Goal: Task Accomplishment & Management: Manage account settings

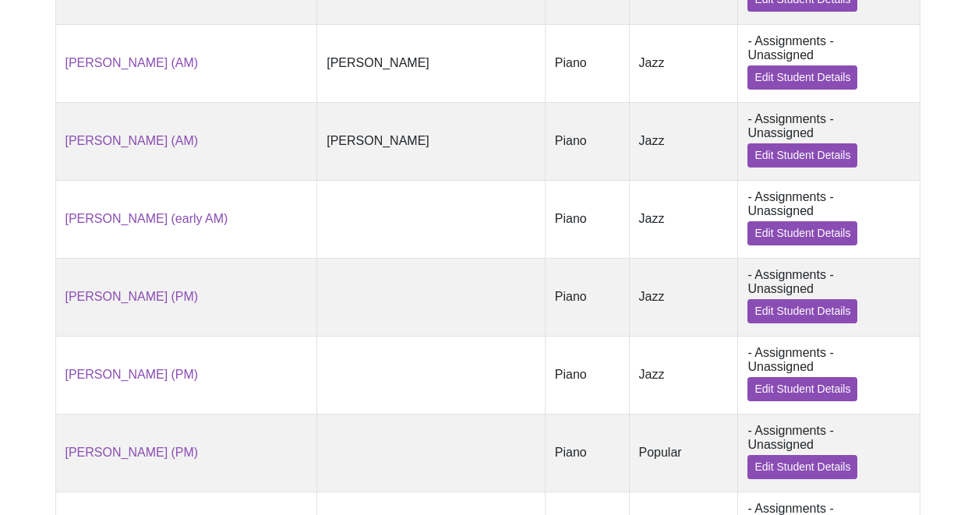
scroll to position [920, 0]
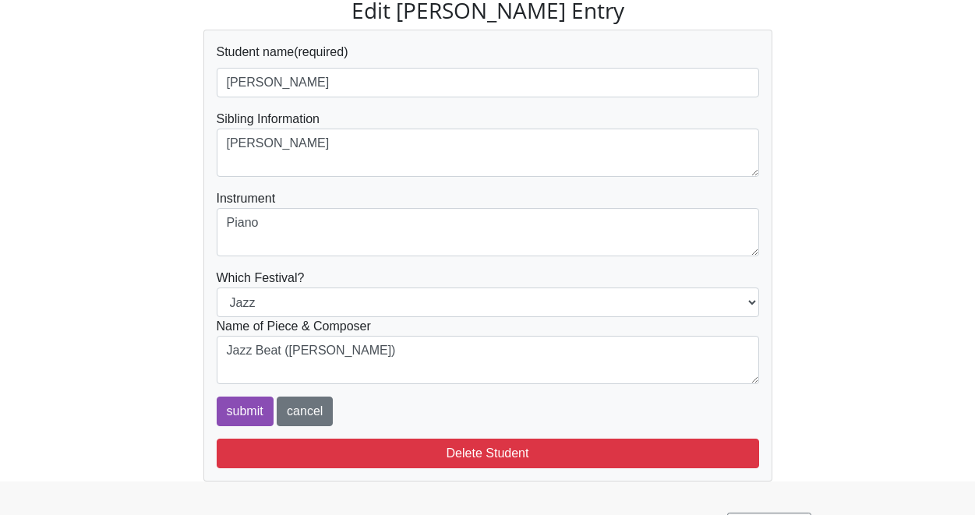
scroll to position [149, 0]
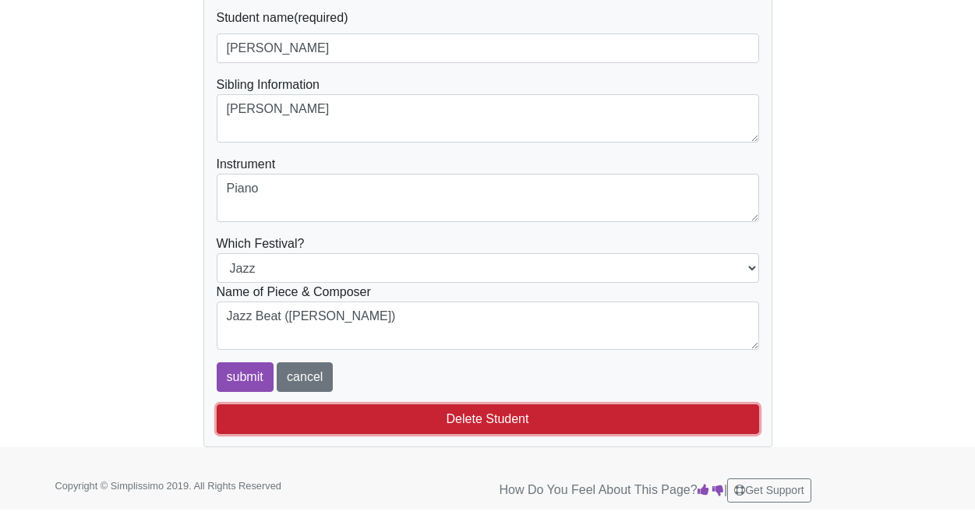
click at [495, 411] on button "Delete Student" at bounding box center [488, 419] width 542 height 30
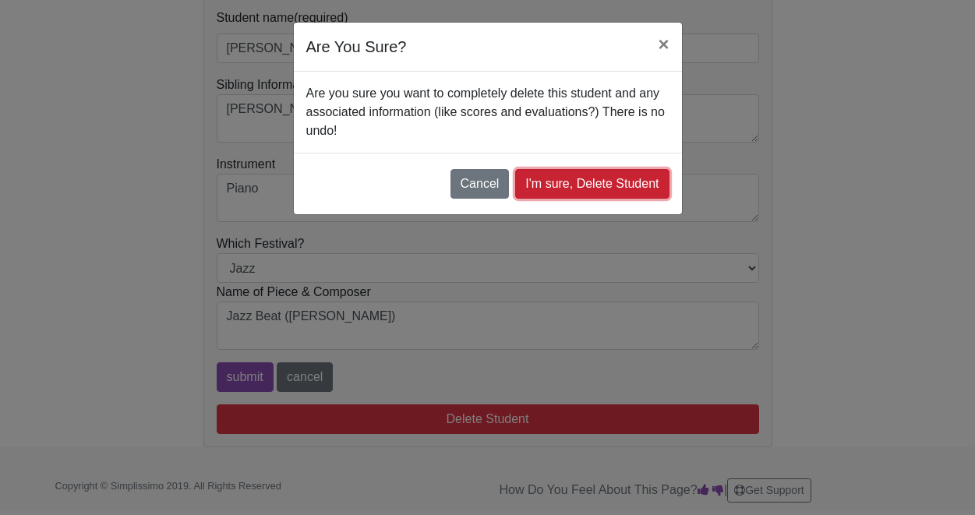
click at [563, 195] on link "I'm sure, Delete Student" at bounding box center [592, 184] width 154 height 30
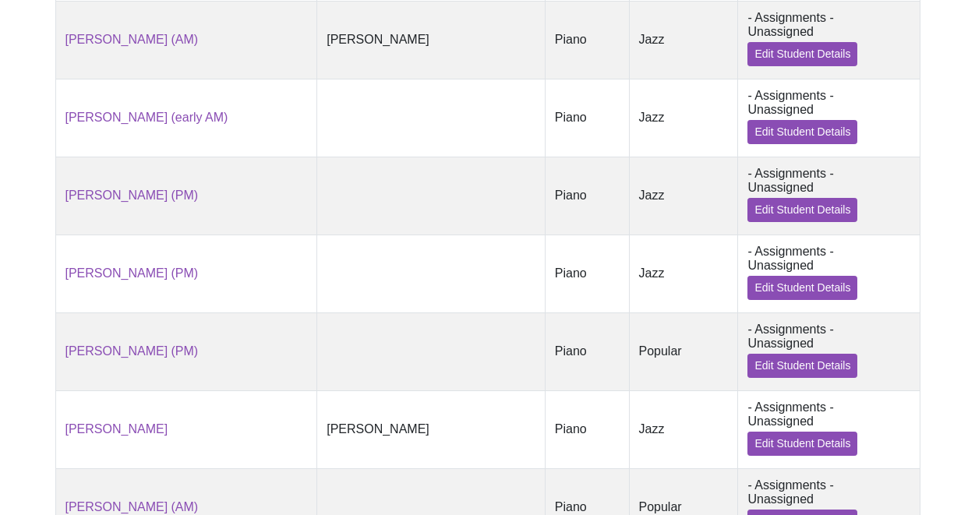
scroll to position [974, 0]
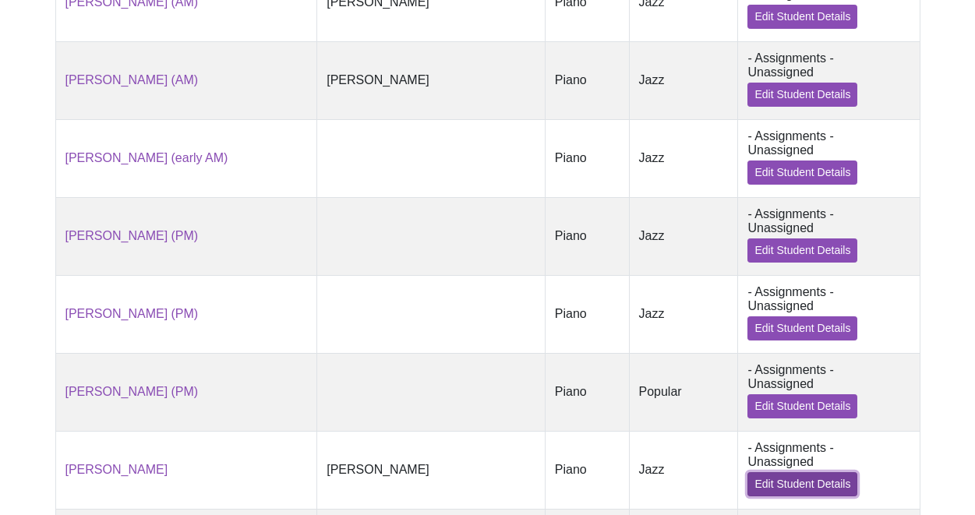
click at [818, 472] on link "Edit Student Details" at bounding box center [802, 484] width 110 height 24
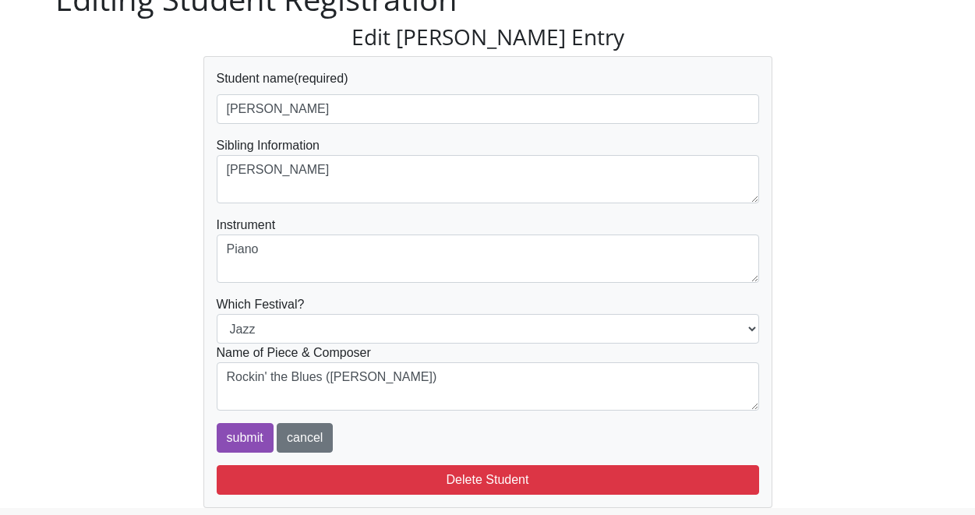
scroll to position [149, 0]
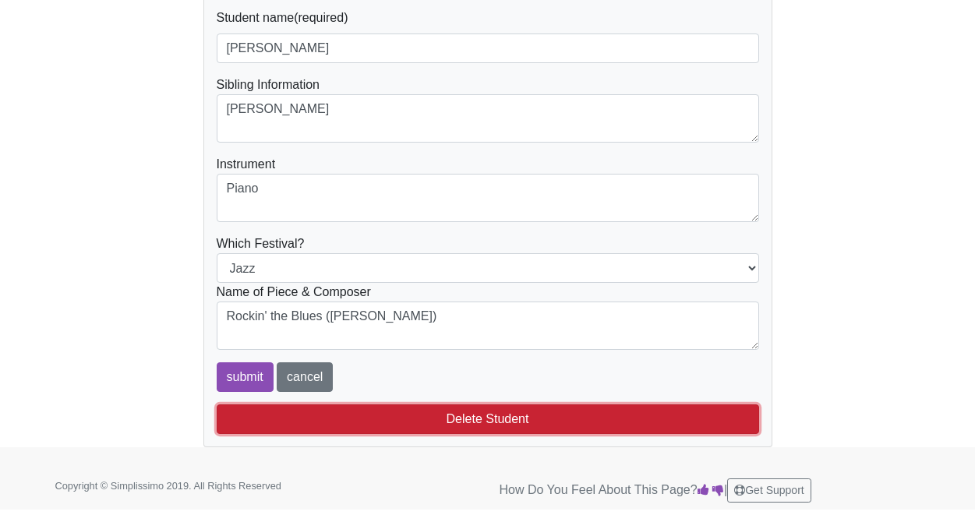
click at [493, 417] on button "Delete Student" at bounding box center [488, 419] width 542 height 30
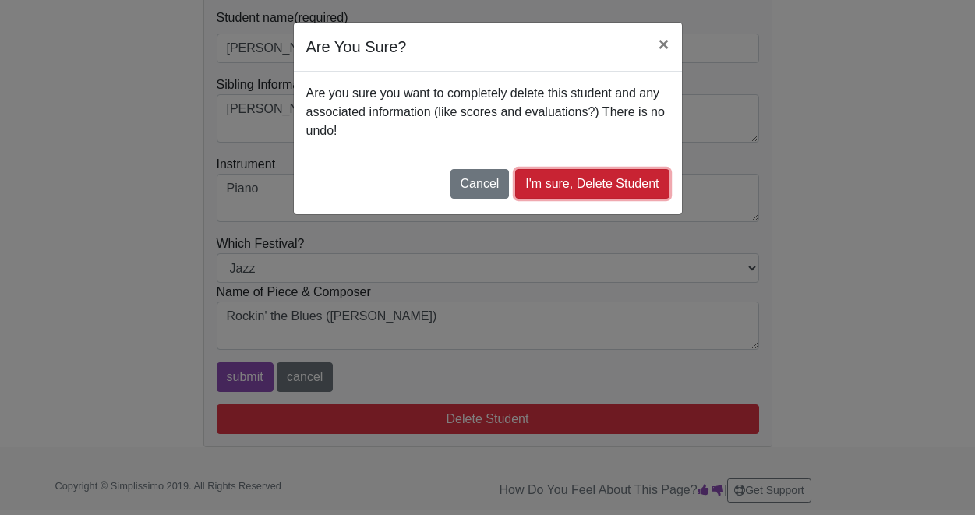
click at [587, 182] on link "I'm sure, Delete Student" at bounding box center [592, 184] width 154 height 30
